Goal: Communication & Community: Share content

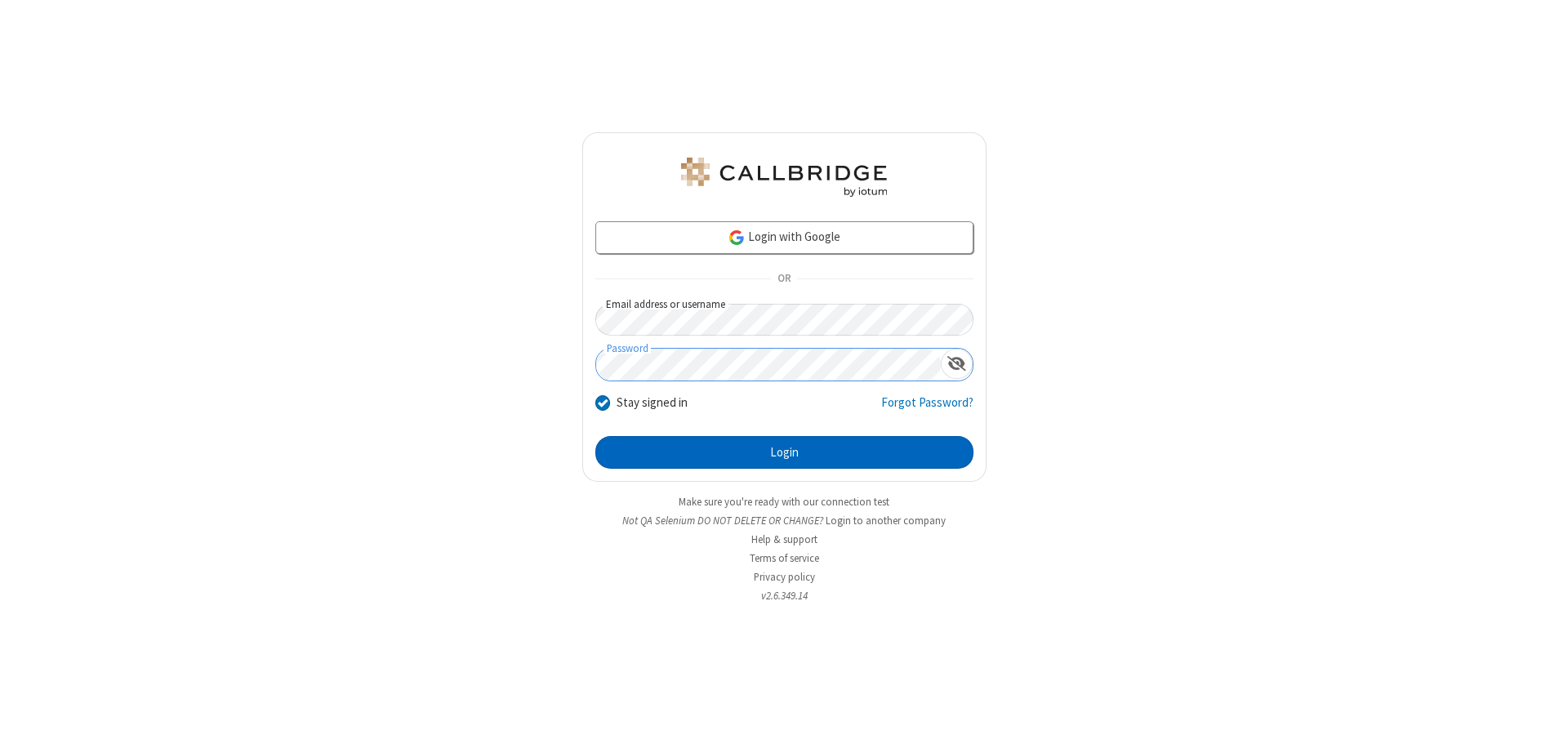
click at [784, 453] on button "Login" at bounding box center [784, 452] width 378 height 33
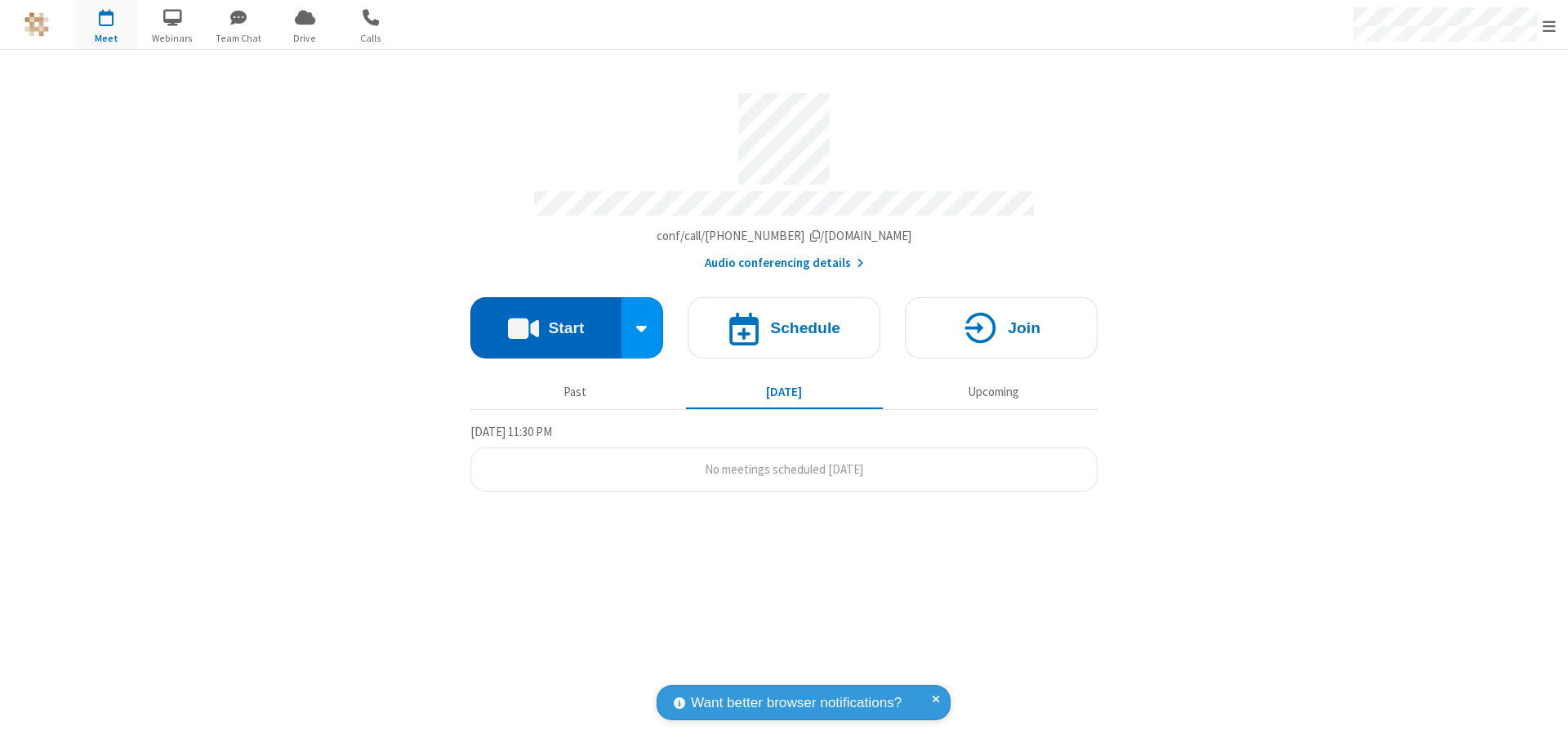
click at [546, 321] on button "Start" at bounding box center [546, 327] width 151 height 61
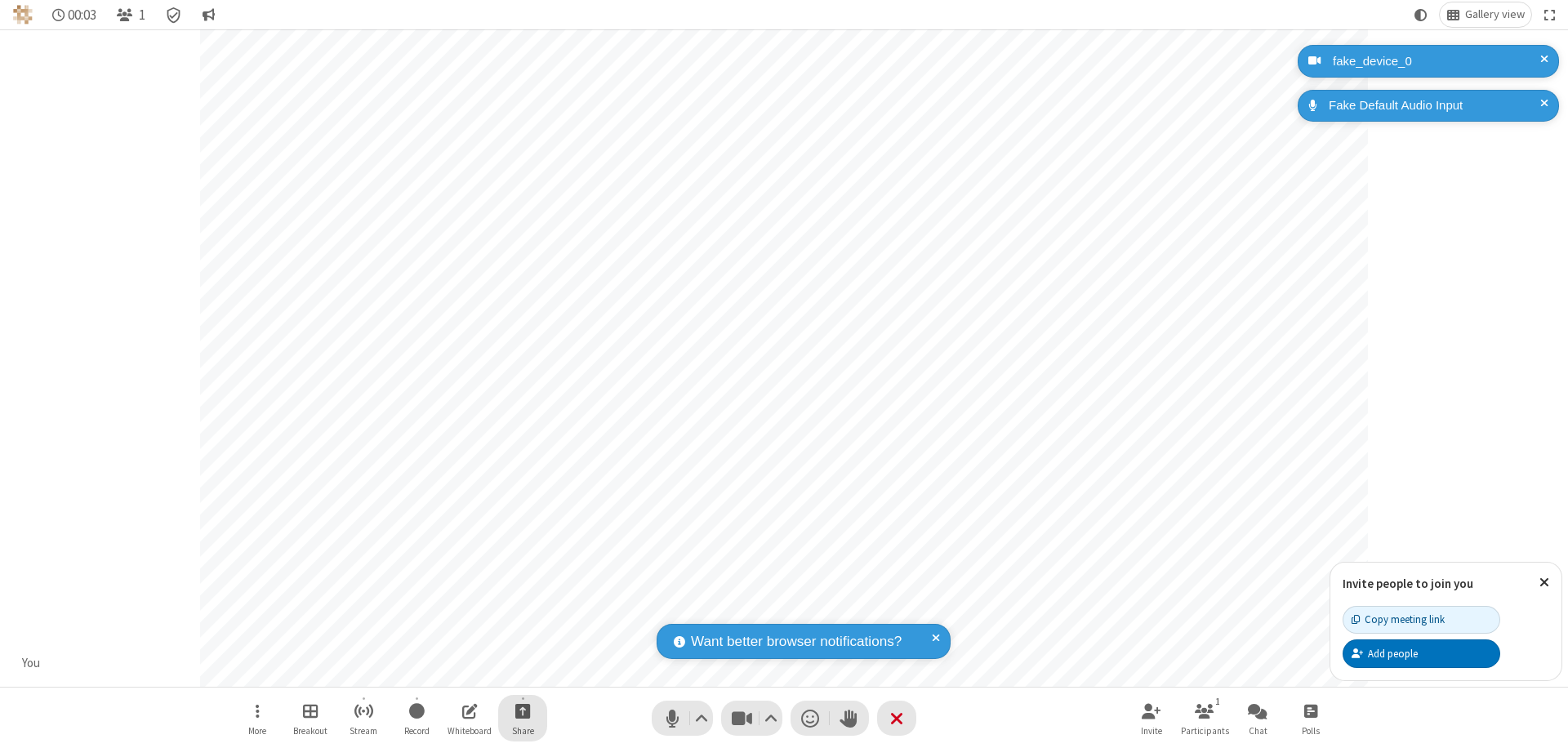
click at [522, 711] on span "Start sharing" at bounding box center [523, 711] width 15 height 21
click at [456, 643] on span "Present files & media" at bounding box center [457, 643] width 19 height 14
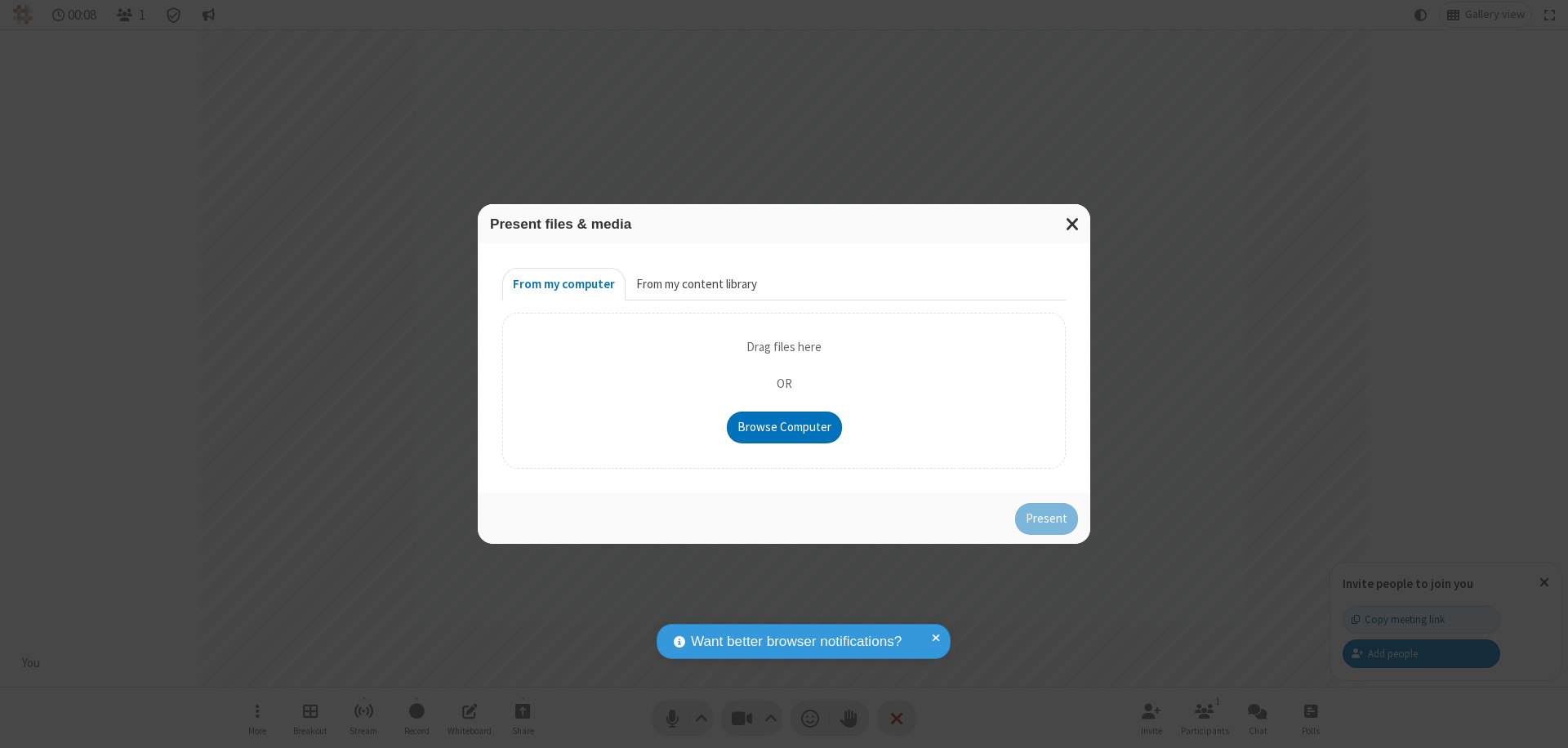
click at [695, 284] on button "From my content library" at bounding box center [696, 284] width 142 height 33
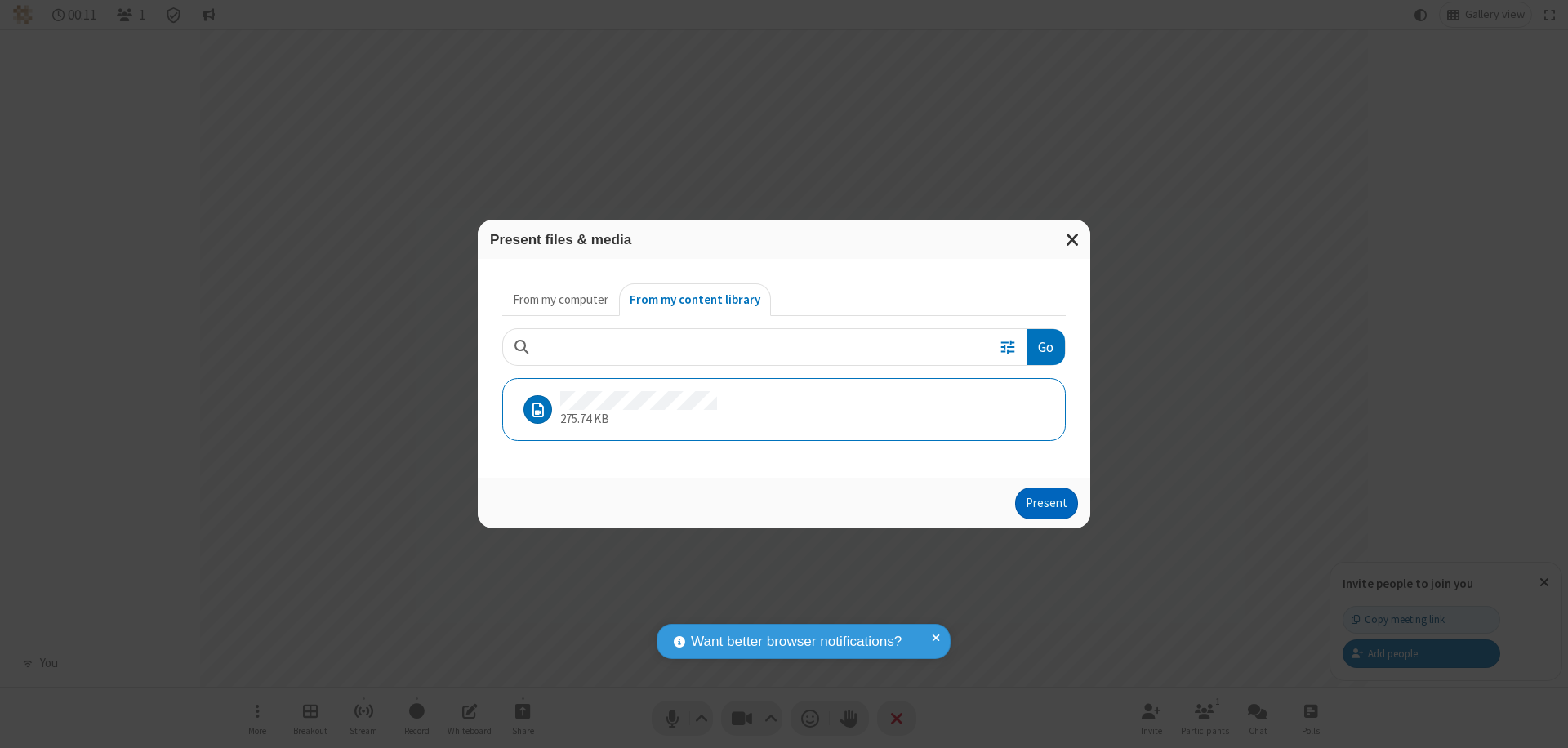
click at [1048, 504] on button "Present" at bounding box center [1047, 504] width 63 height 33
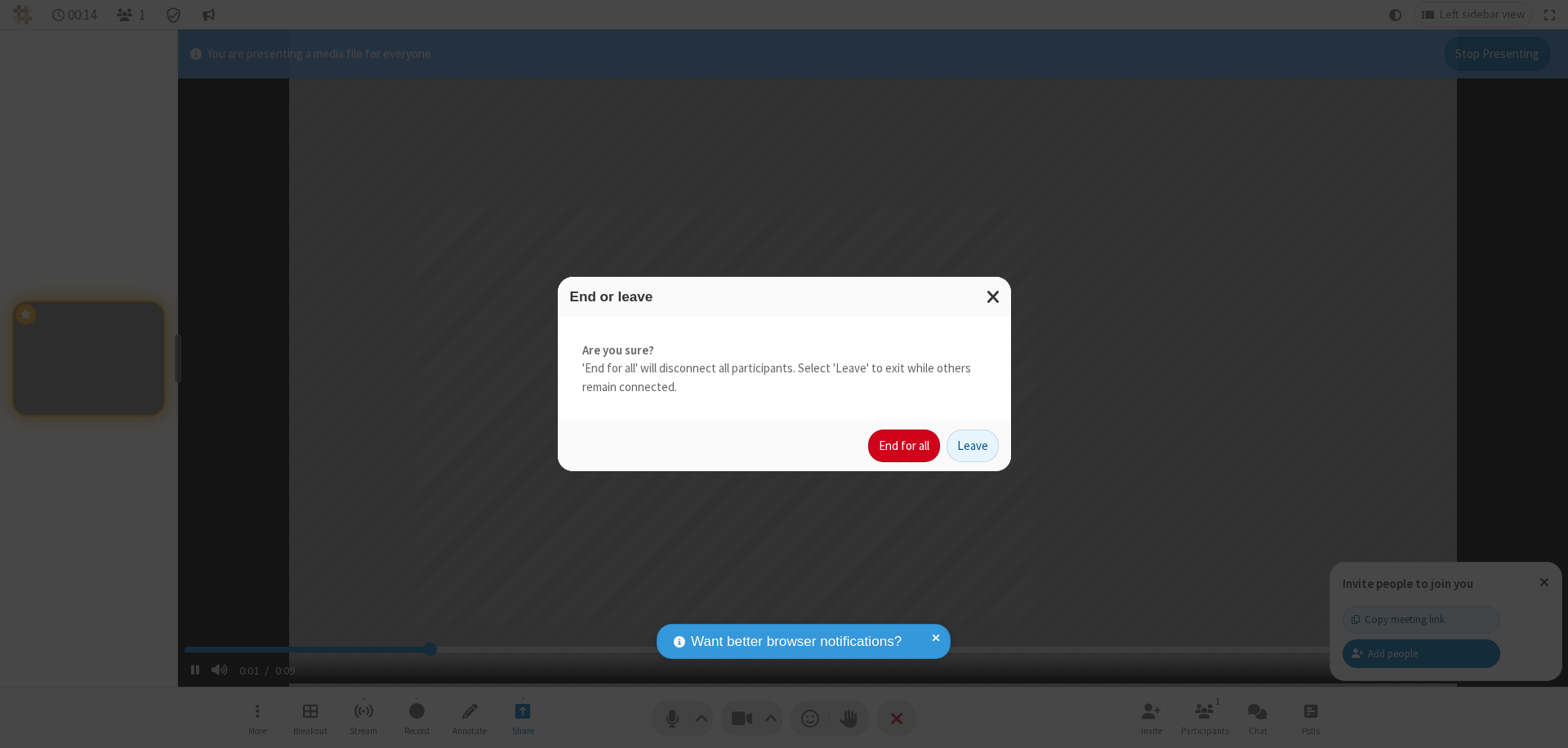
type input "2.647873"
click at [905, 446] on button "End for all" at bounding box center [904, 446] width 72 height 33
